Goal: Task Accomplishment & Management: Manage account settings

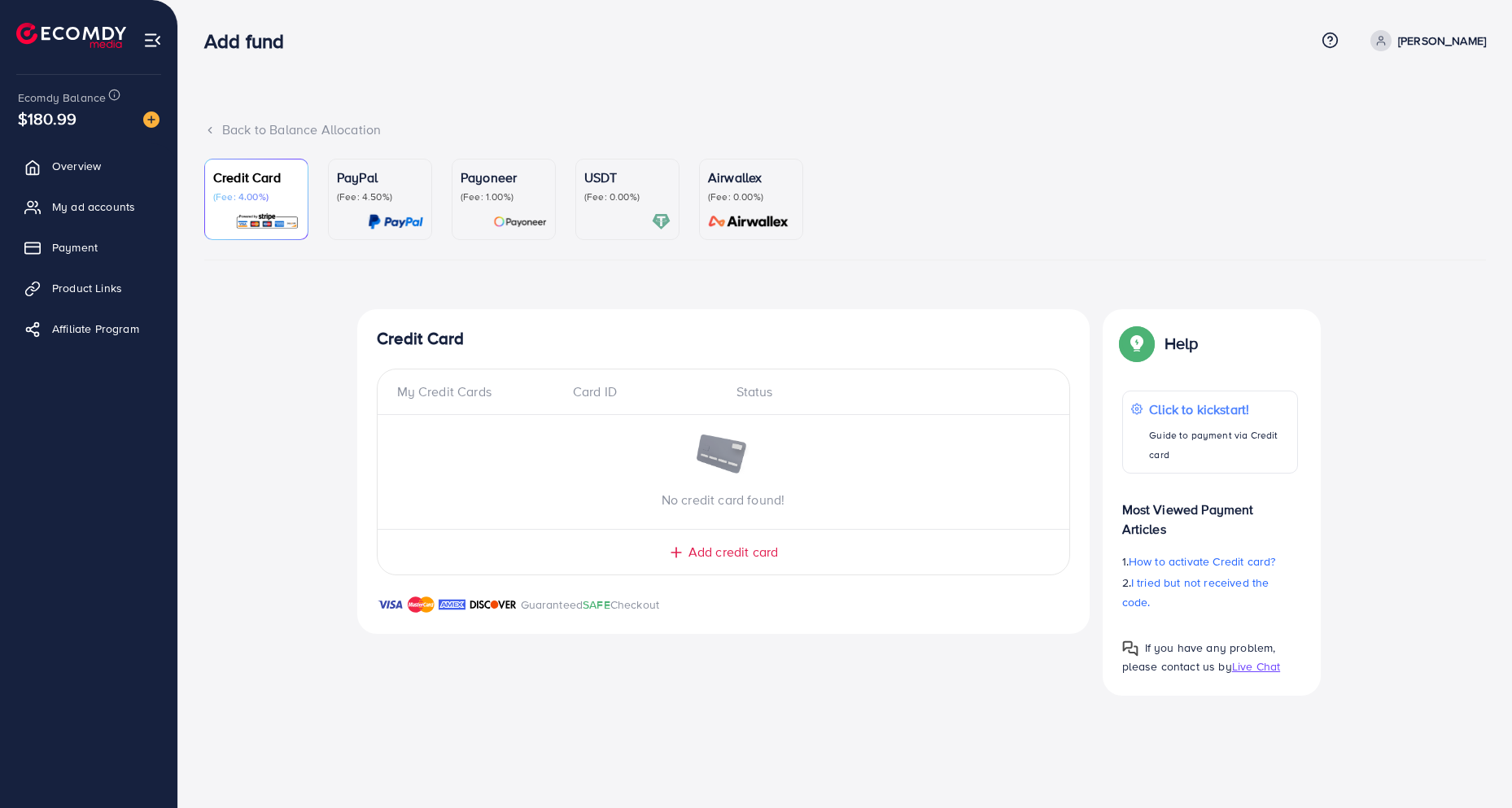
click at [527, 107] on div "Back to Balance Allocation Credit Card (Fee: 4.00%) PayPal (Fee: 4.50%) Payonee…" at bounding box center [845, 361] width 1334 height 721
click at [114, 201] on span "My ad accounts" at bounding box center [97, 206] width 83 height 16
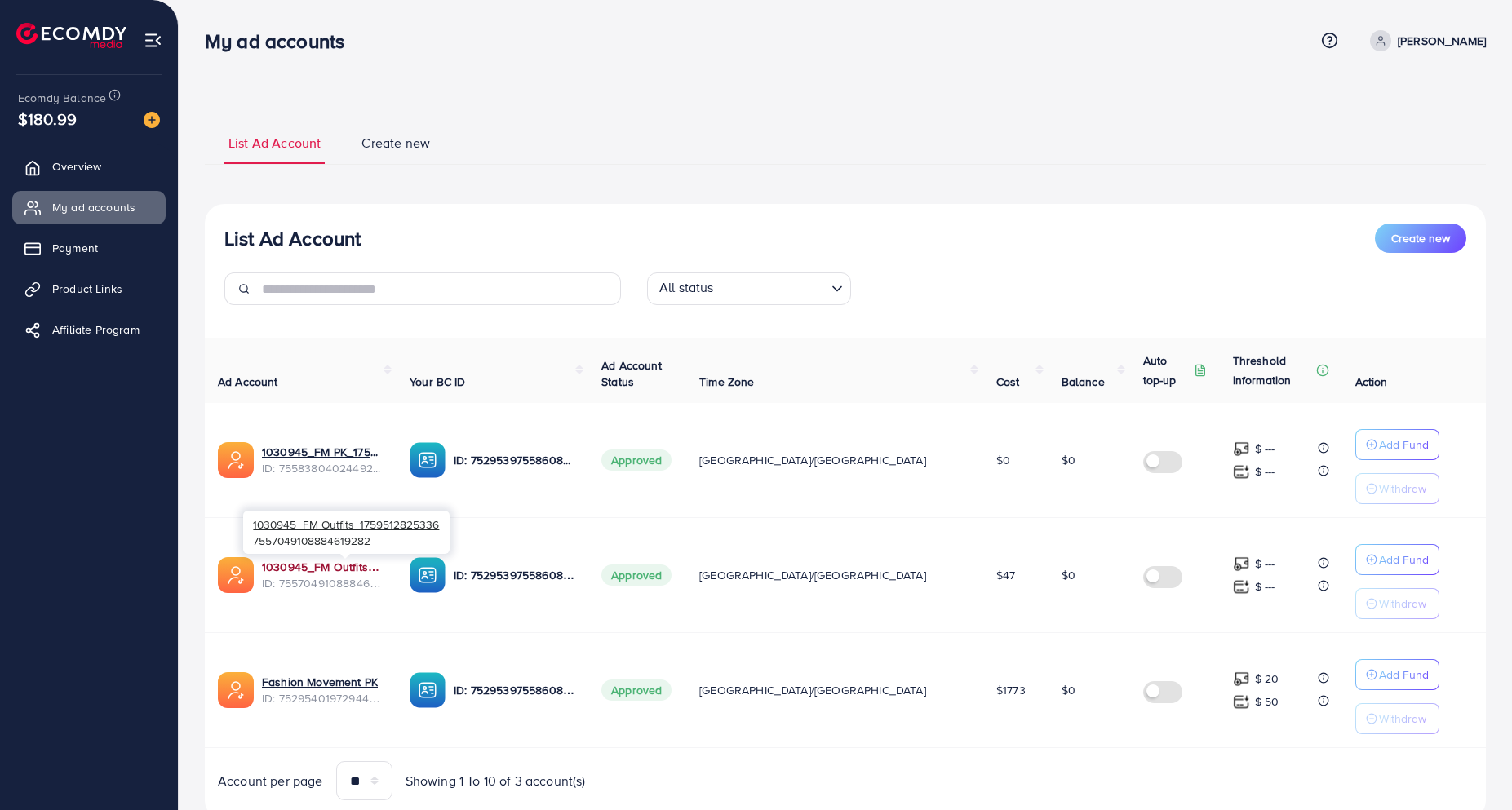
click at [350, 567] on link "1030945_FM Outfits_1759512825336" at bounding box center [323, 566] width 121 height 16
click at [60, 294] on span "Product Links" at bounding box center [91, 288] width 70 height 16
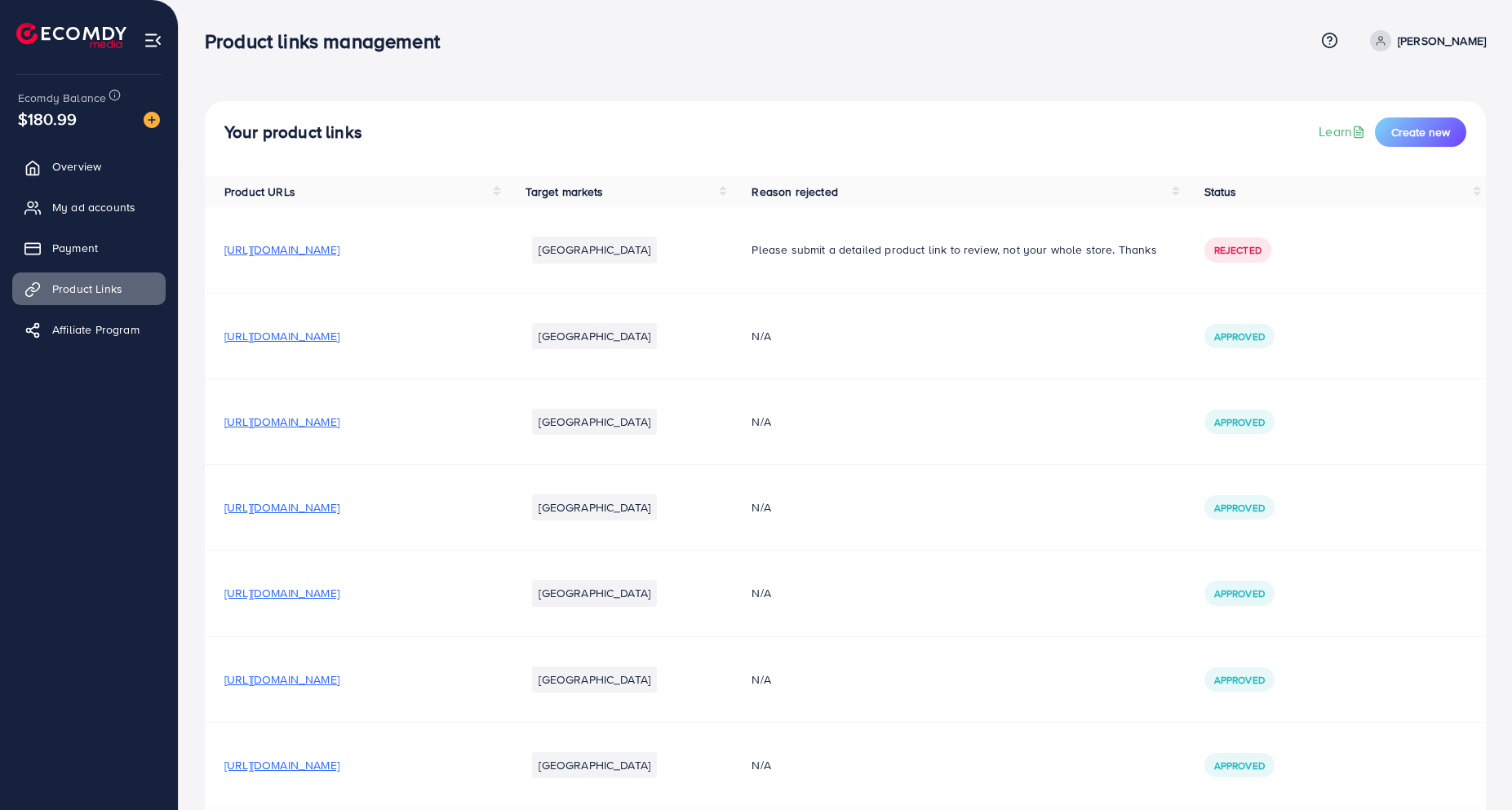
click at [339, 332] on span "[URL][DOMAIN_NAME]" at bounding box center [281, 335] width 115 height 16
click at [515, 54] on div "Product links management Help Center Contact Support Term and policy About Us […" at bounding box center [845, 41] width 1281 height 44
click at [100, 215] on span "My ad accounts" at bounding box center [98, 206] width 83 height 16
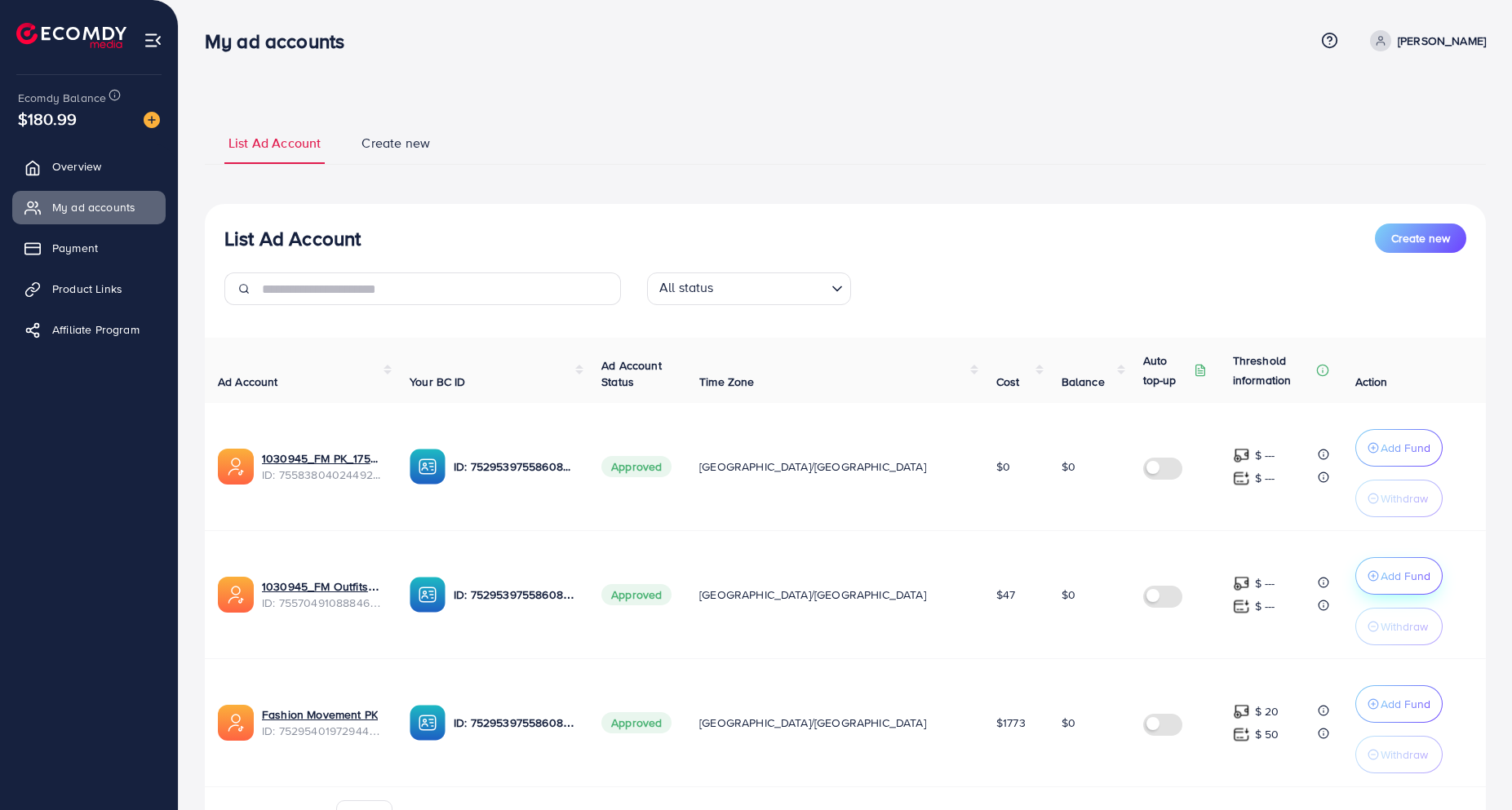
click at [1380, 574] on p "Add Fund" at bounding box center [1405, 575] width 50 height 20
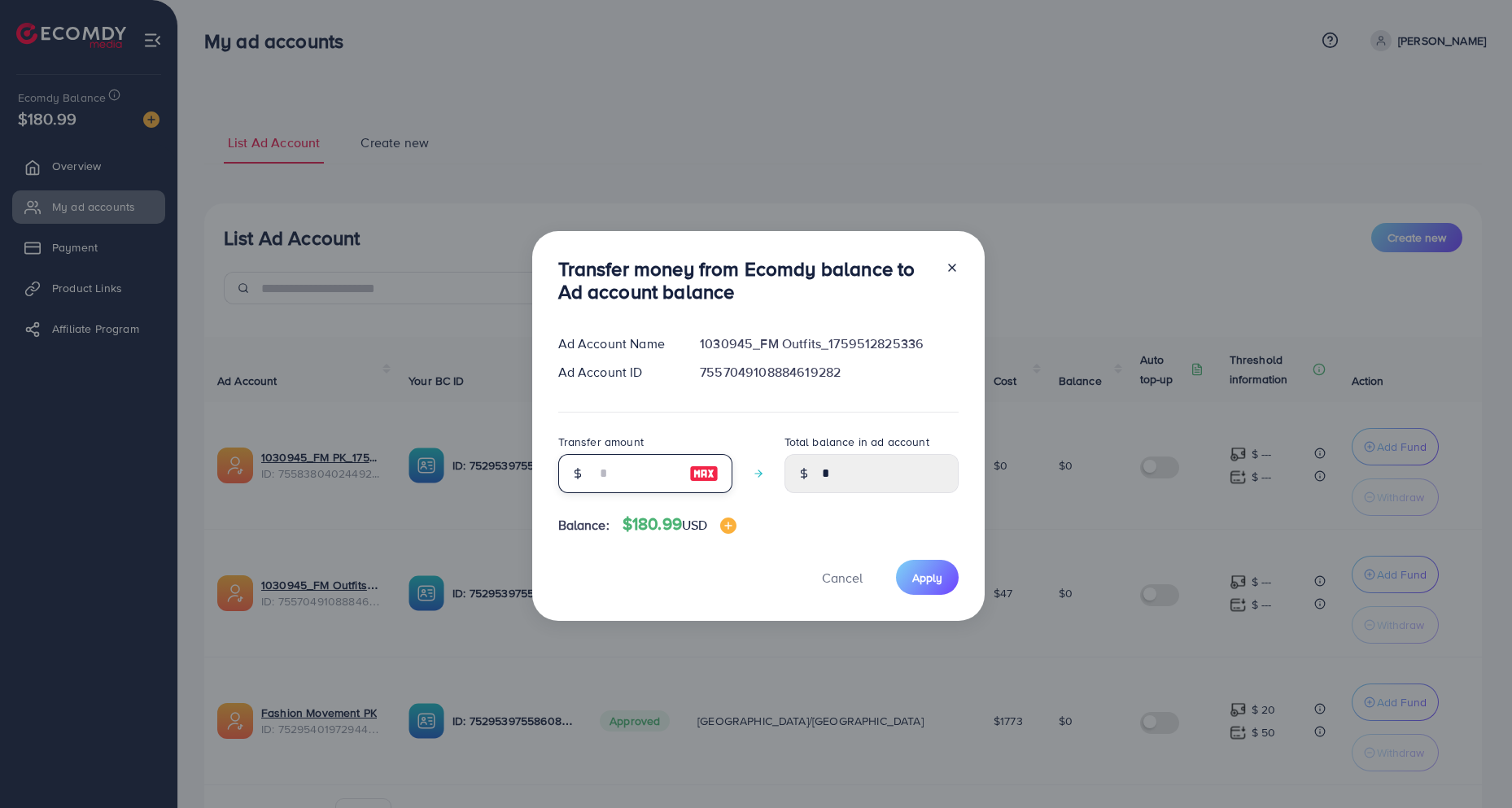
click at [637, 487] on input "number" at bounding box center [637, 473] width 81 height 39
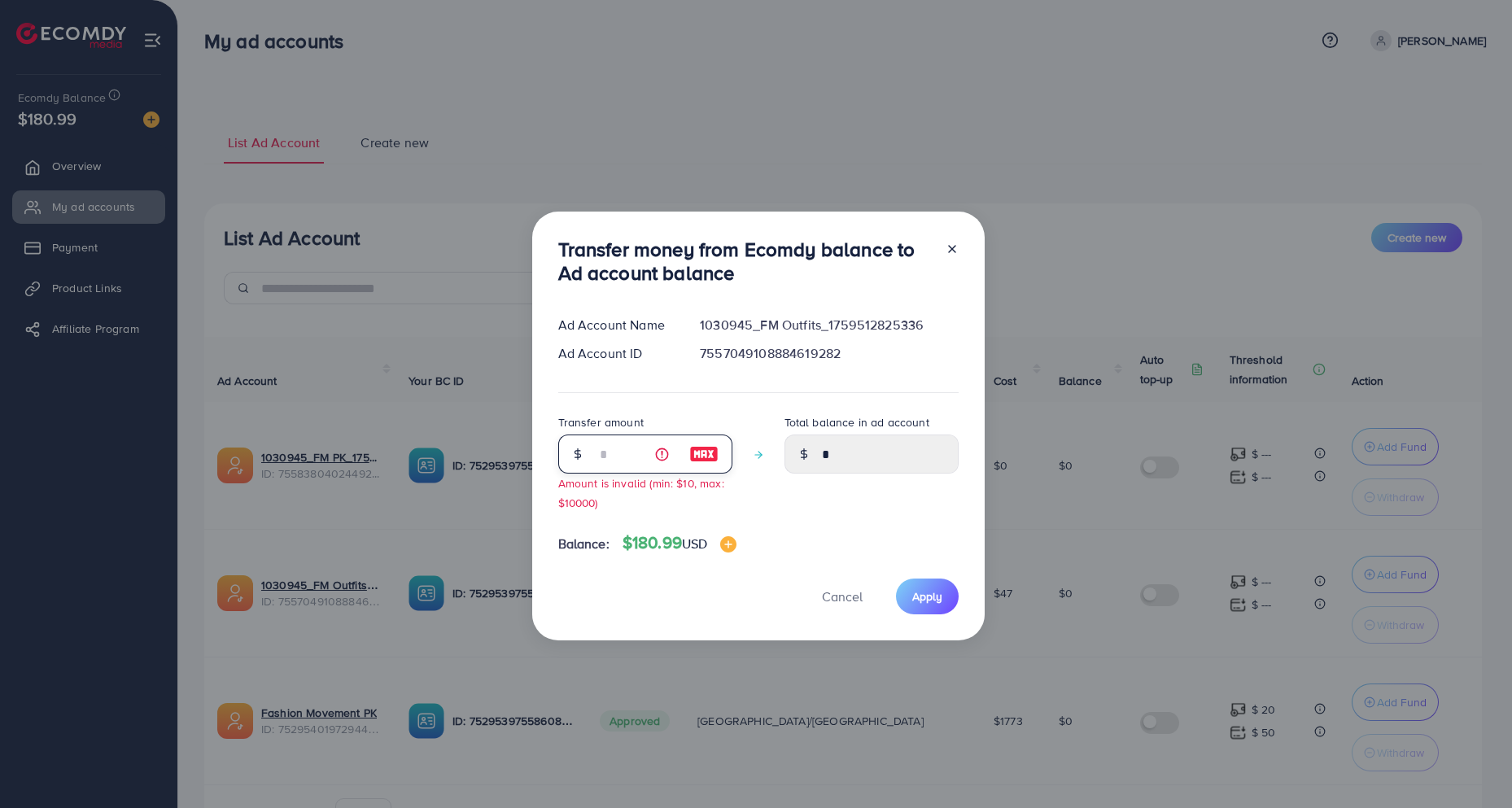
type input "**"
type input "*****"
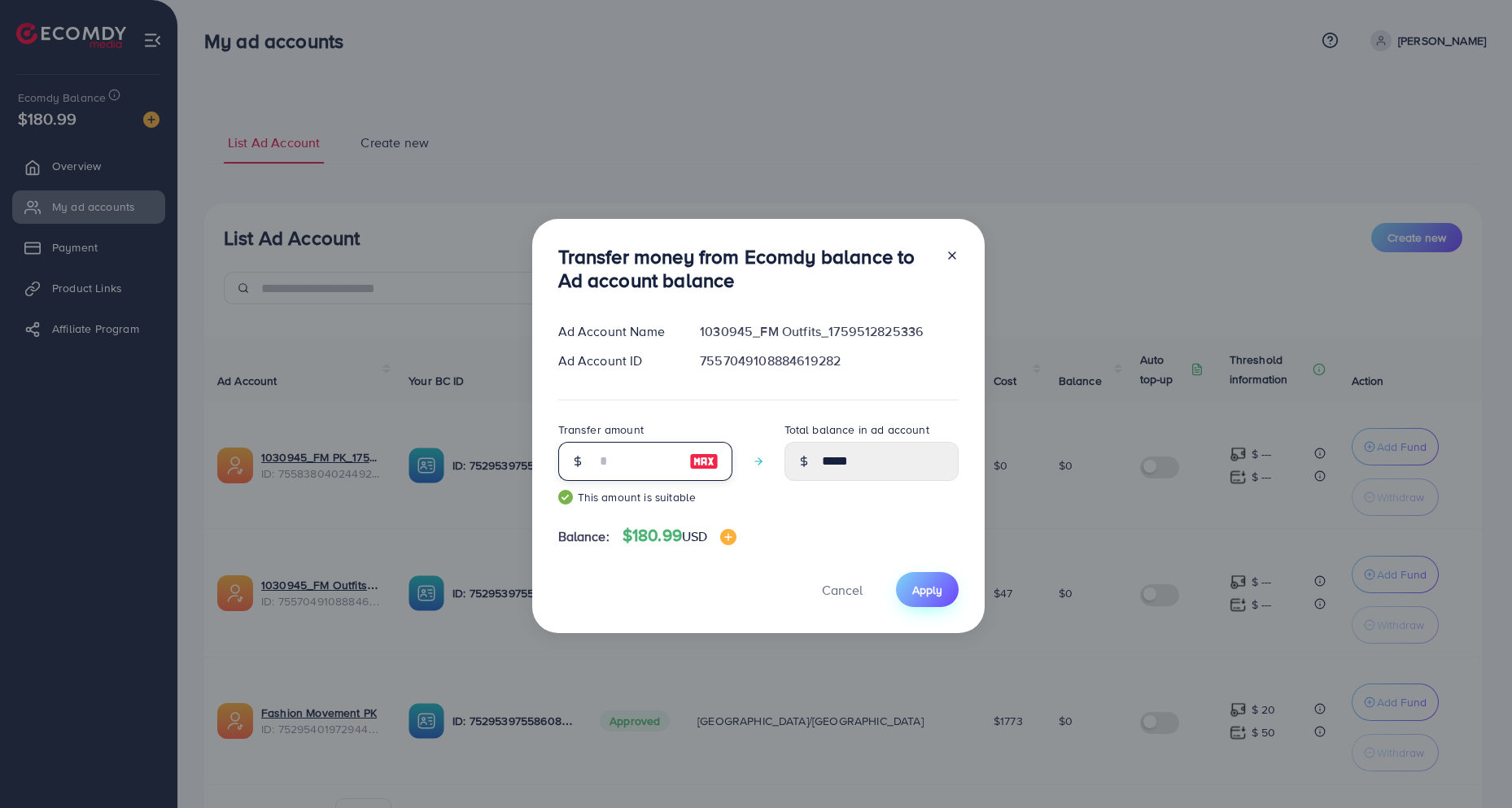
type input "**"
click at [936, 591] on span "Apply" at bounding box center [927, 589] width 30 height 16
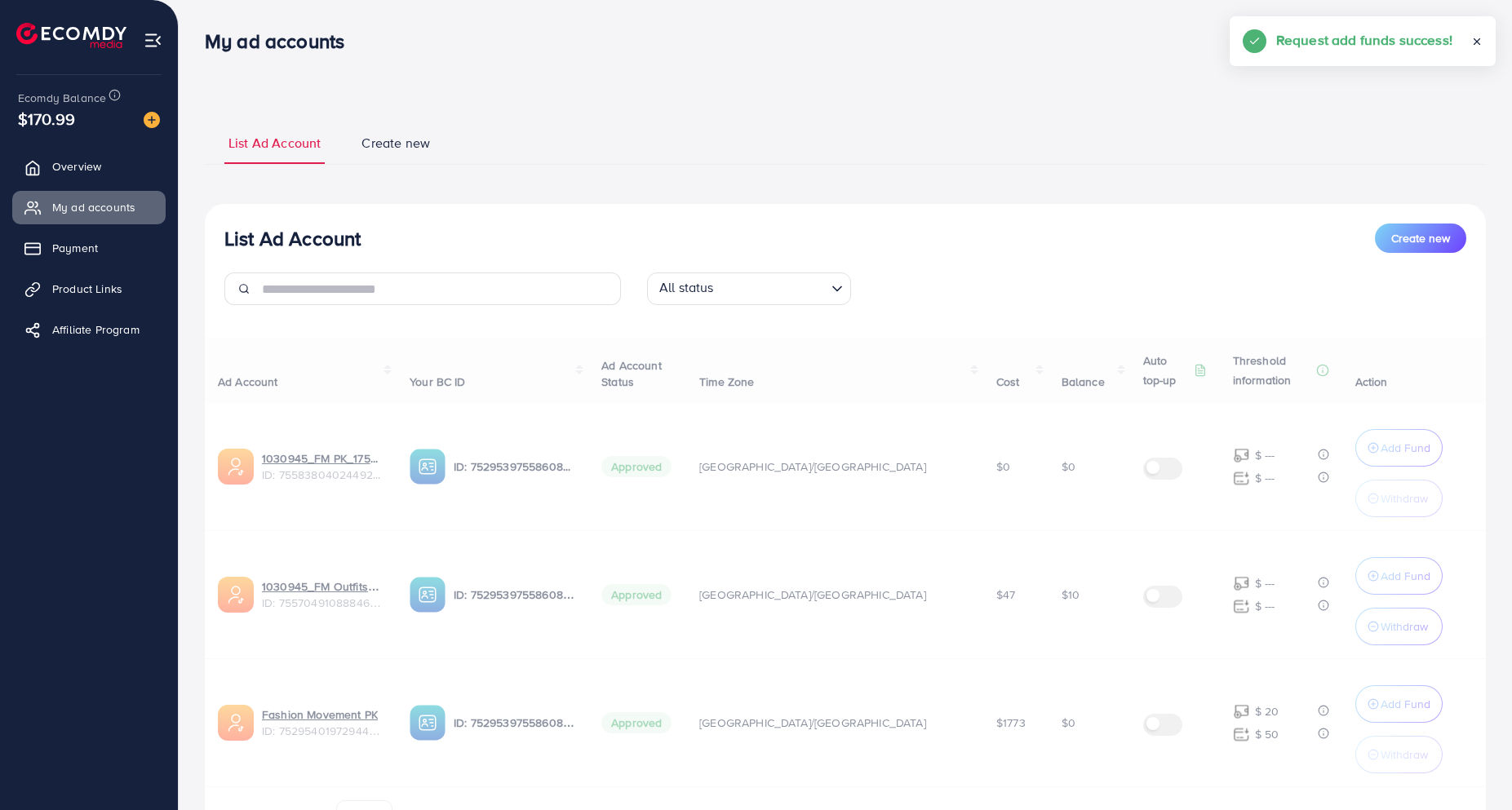
click at [1373, 629] on div "Ad Account Your BC ID Ad Account Status Time Zone Cost Balance Auto top-up Thre…" at bounding box center [845, 589] width 1281 height 502
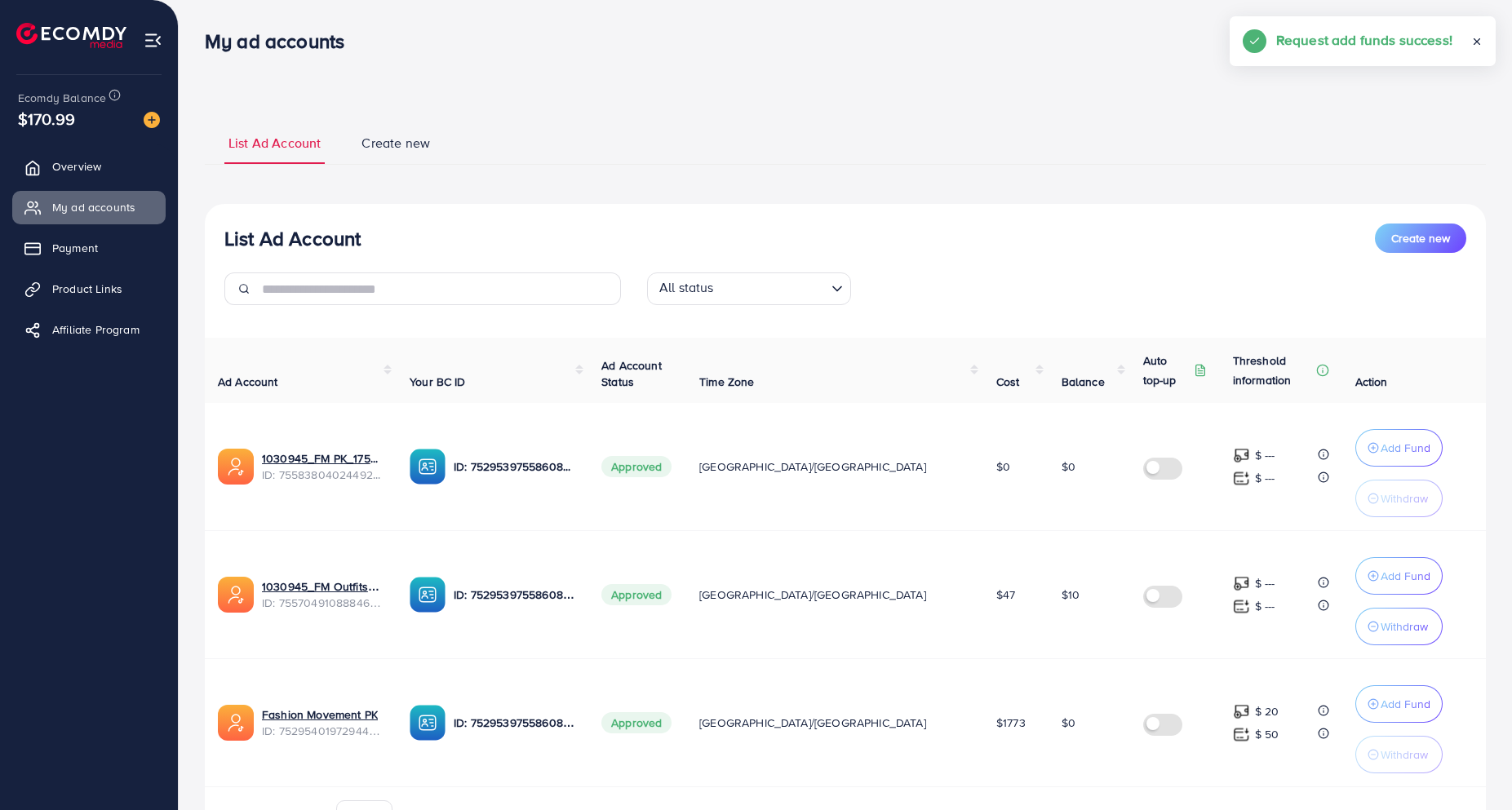
click at [1380, 629] on p "Withdraw" at bounding box center [1404, 625] width 47 height 20
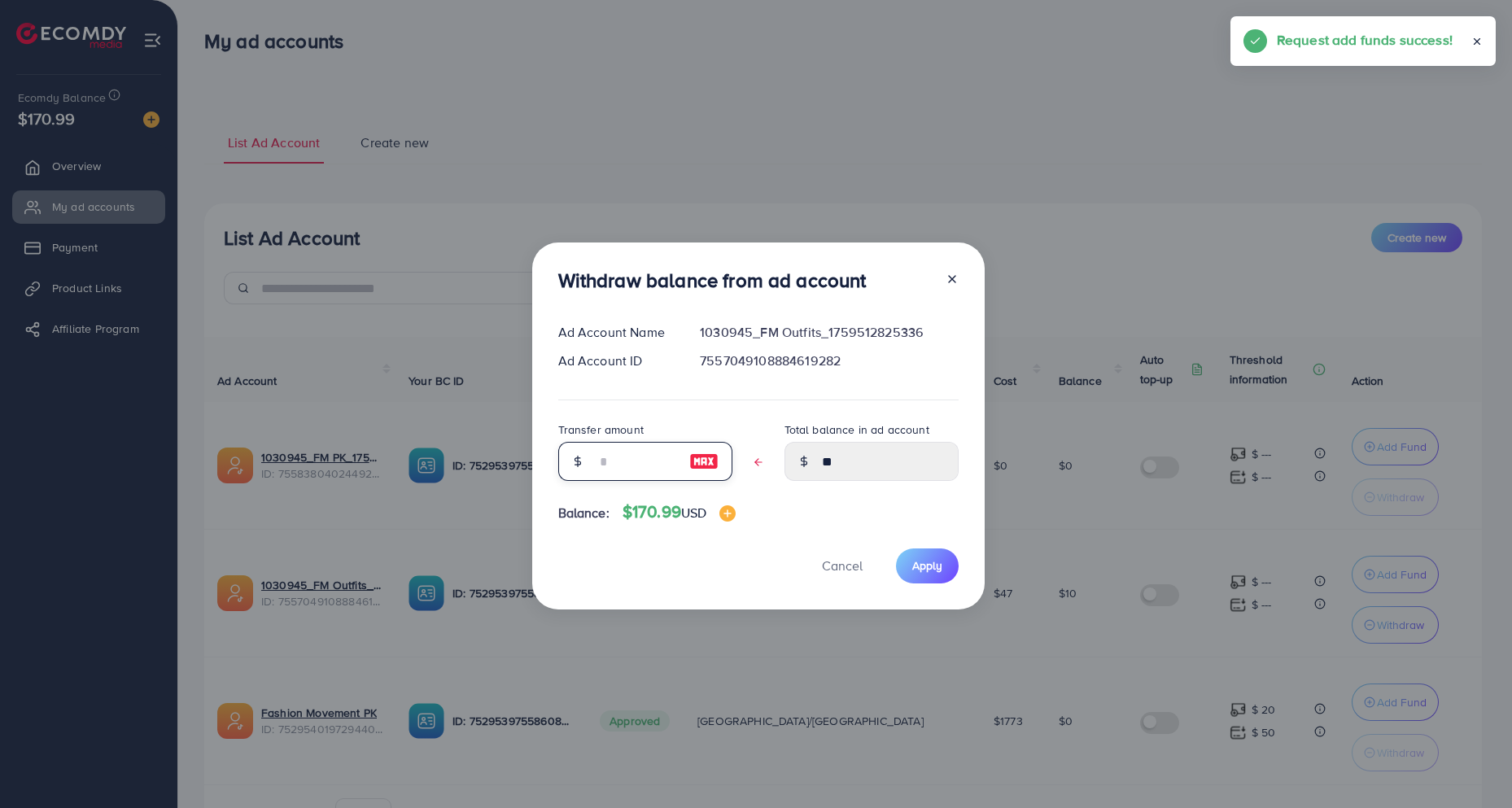
click at [648, 476] on input "text" at bounding box center [637, 461] width 81 height 39
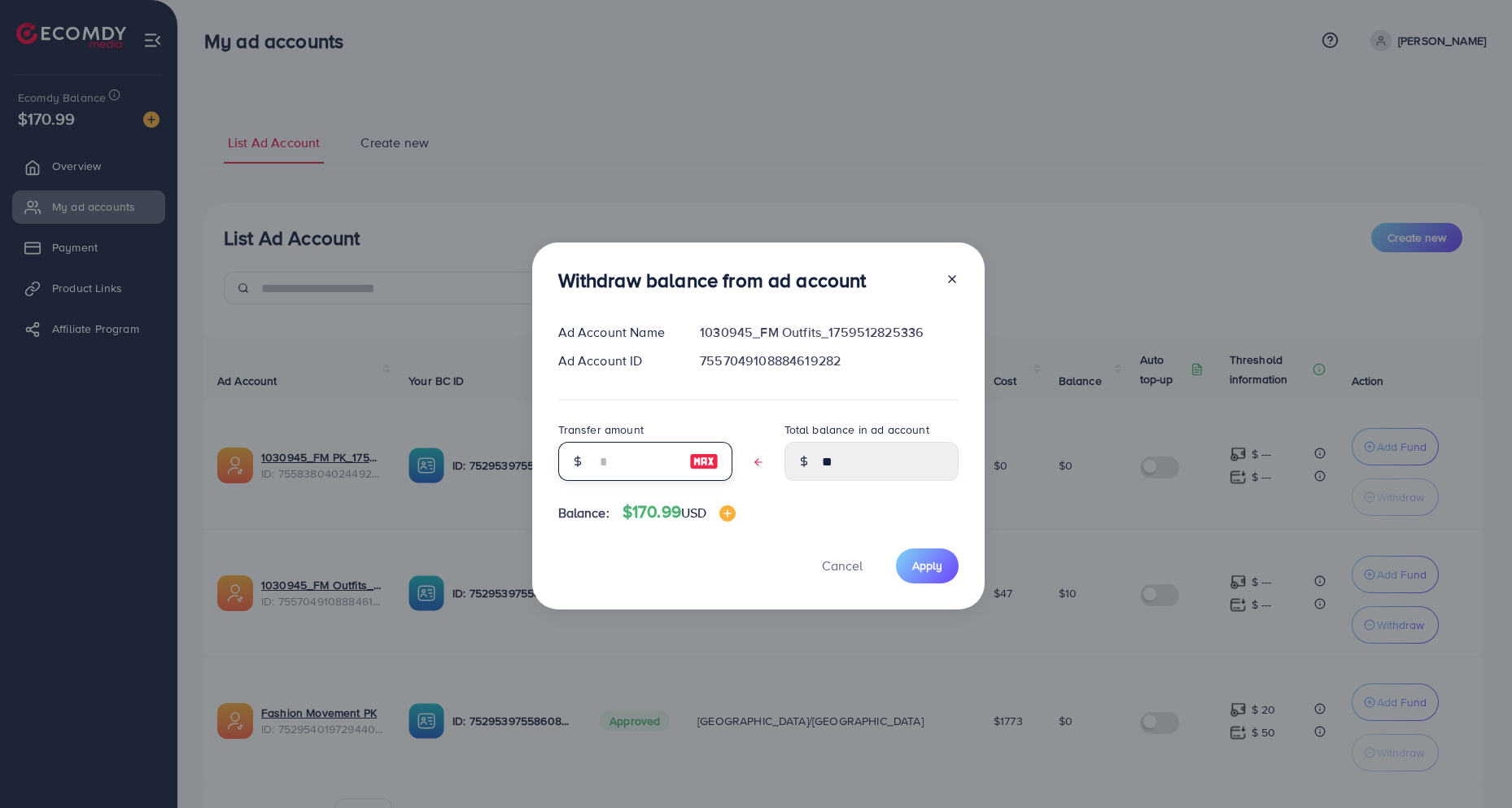
type input "*"
type input "****"
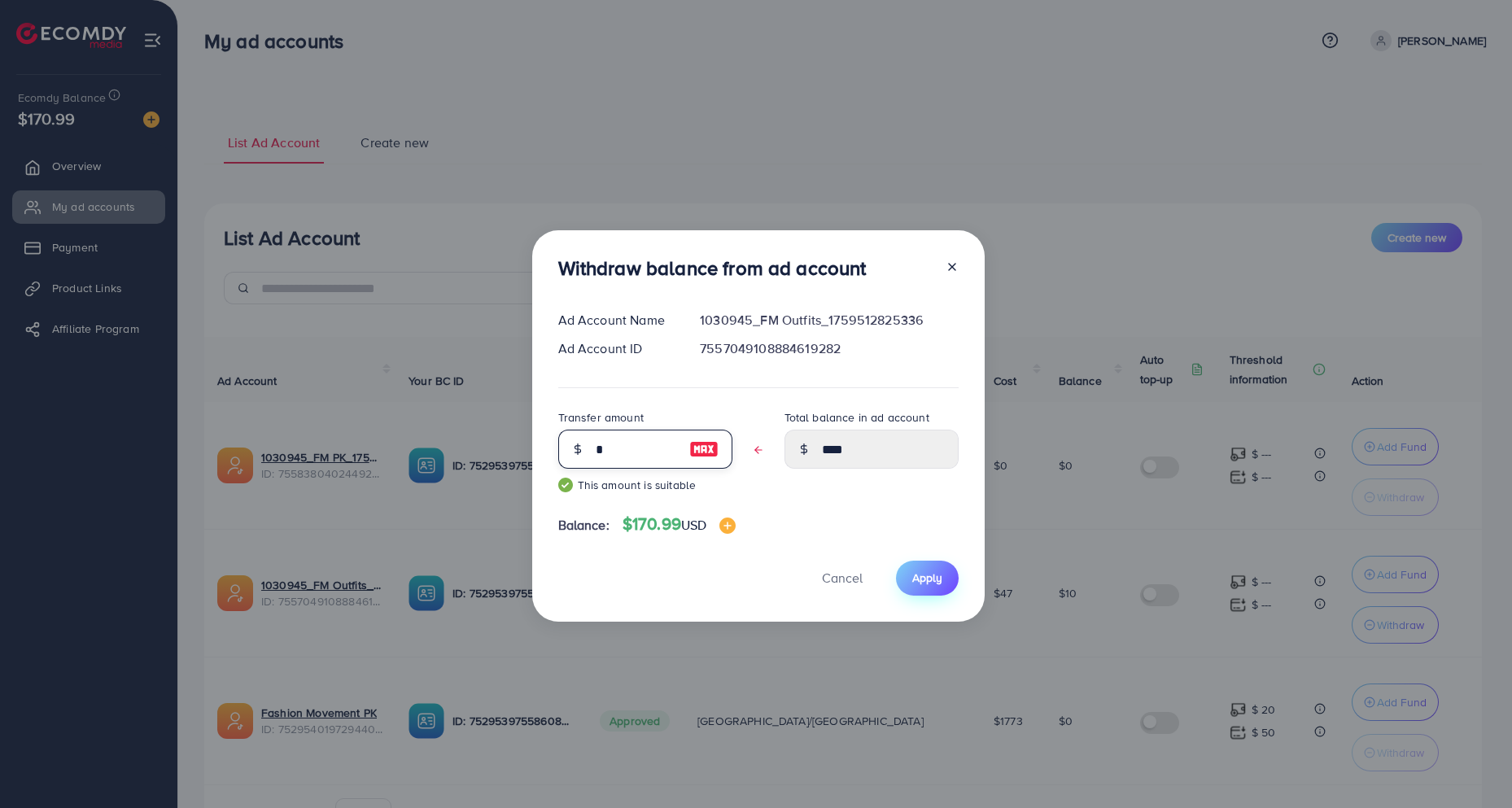
type input "*"
click at [909, 566] on button "Apply" at bounding box center [927, 578] width 62 height 35
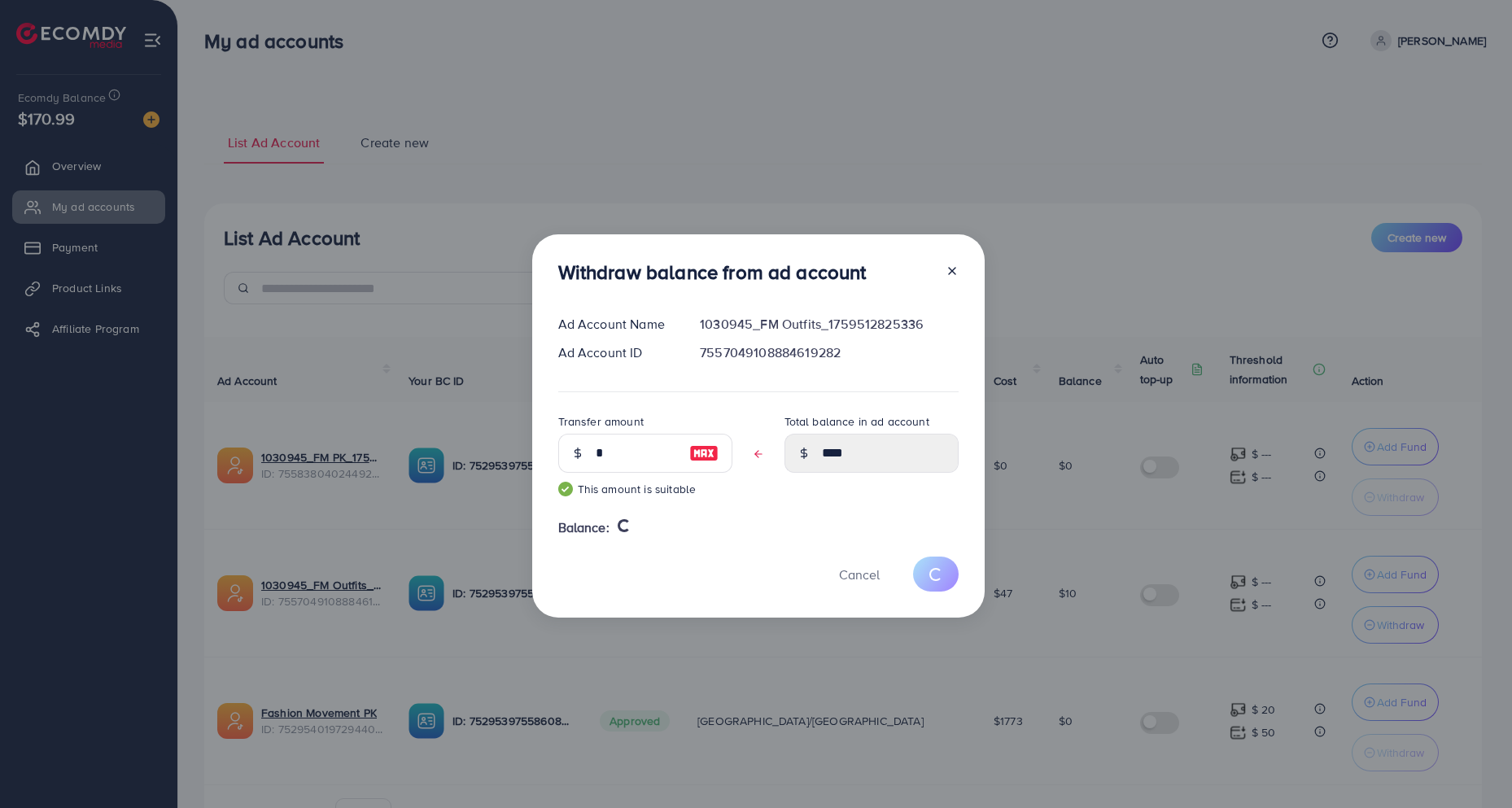
click at [743, 114] on div "Withdraw balance from ad account Ad Account Name 1030945_FM Outfits_17595128253…" at bounding box center [756, 404] width 1512 height 808
